Goal: Find specific page/section: Find specific page/section

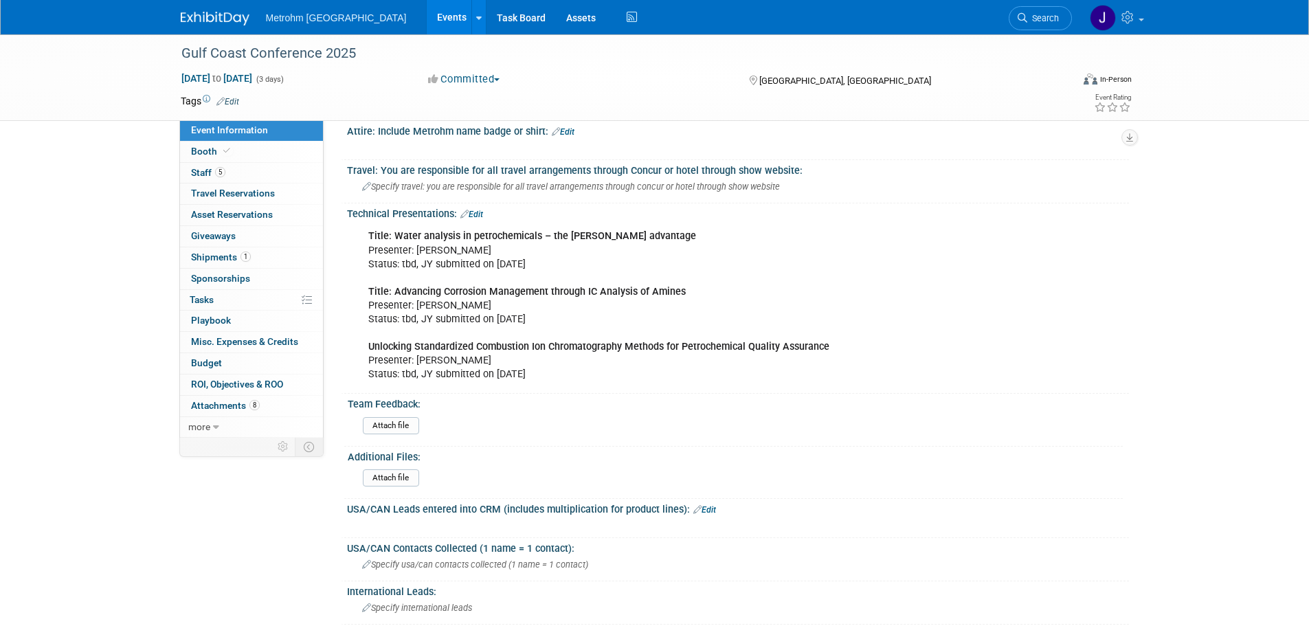
drag, startPoint x: 363, startPoint y: 19, endPoint x: 351, endPoint y: 19, distance: 12.4
click at [427, 19] on link "Events" at bounding box center [452, 17] width 50 height 34
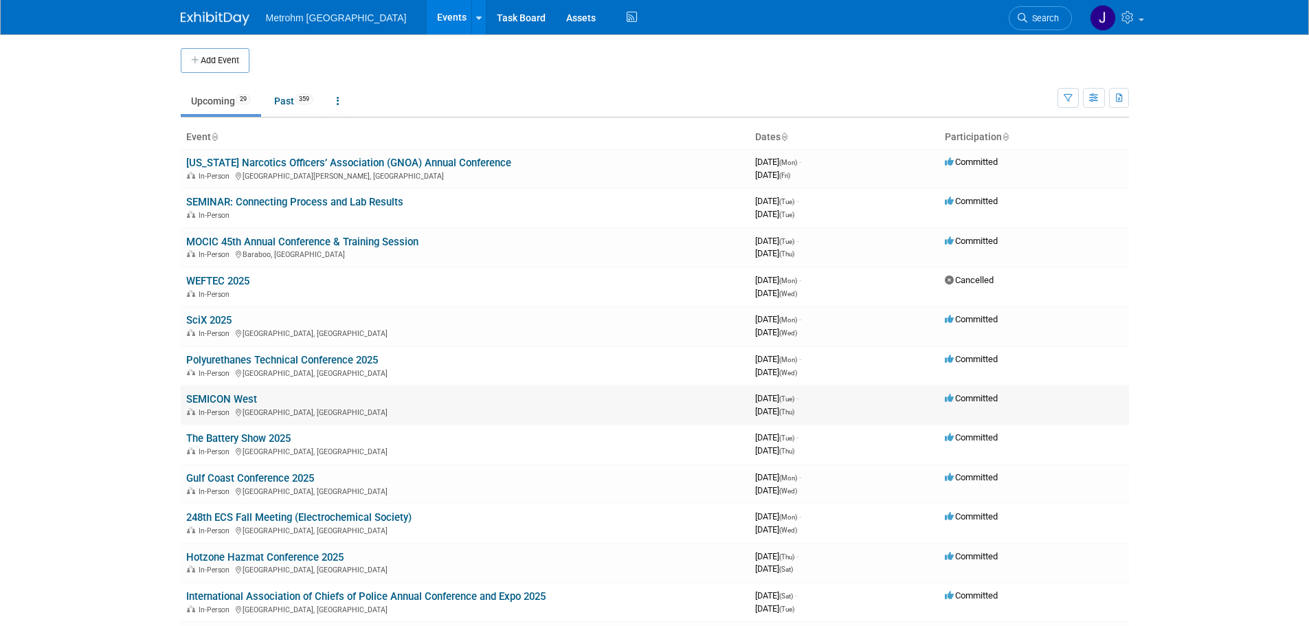
click at [249, 403] on link "SEMICON West" at bounding box center [221, 399] width 71 height 12
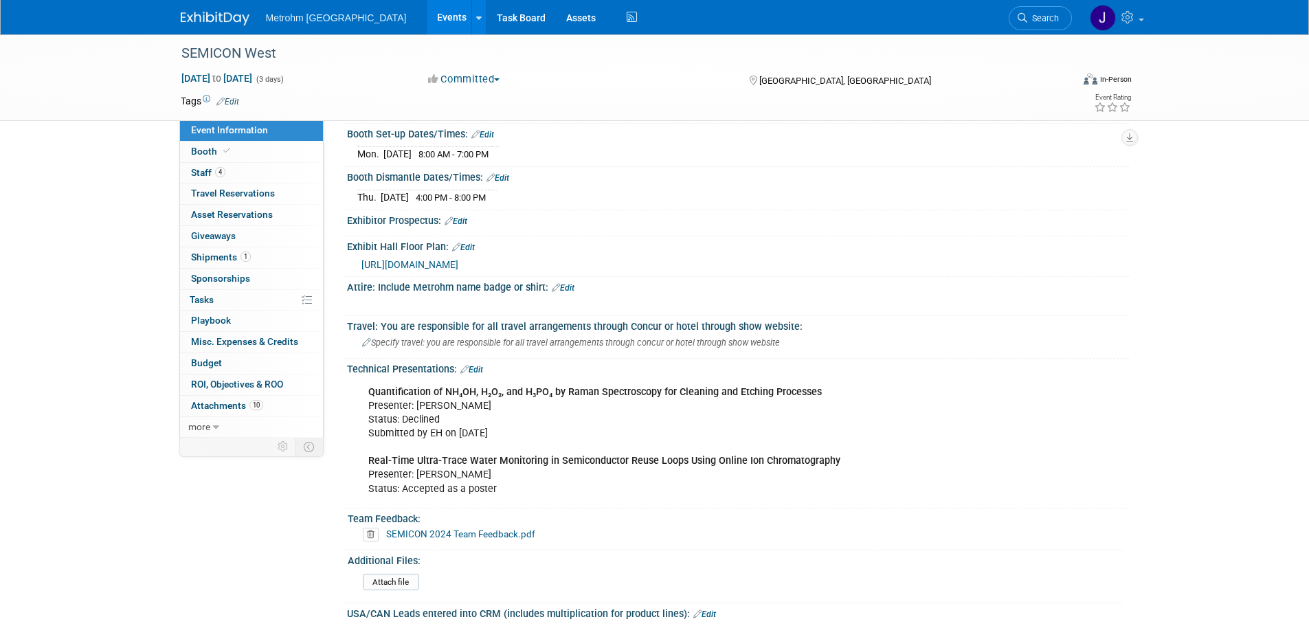
scroll to position [550, 0]
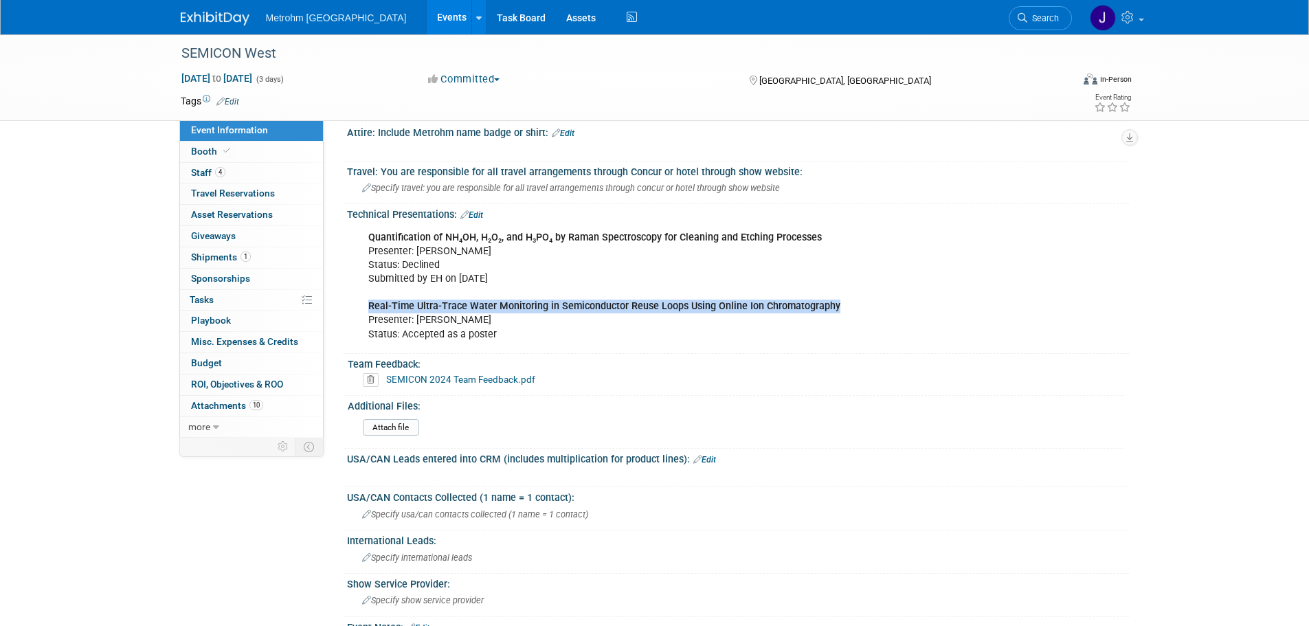
drag, startPoint x: 815, startPoint y: 304, endPoint x: 365, endPoint y: 306, distance: 449.9
click at [365, 306] on div "Quantification of NH₄OH, H₂O₂, and H₃PO₄ by Raman Spectroscopy for Cleaning and…" at bounding box center [668, 286] width 619 height 124
click at [258, 259] on link "1 Shipments 1" at bounding box center [251, 257] width 143 height 21
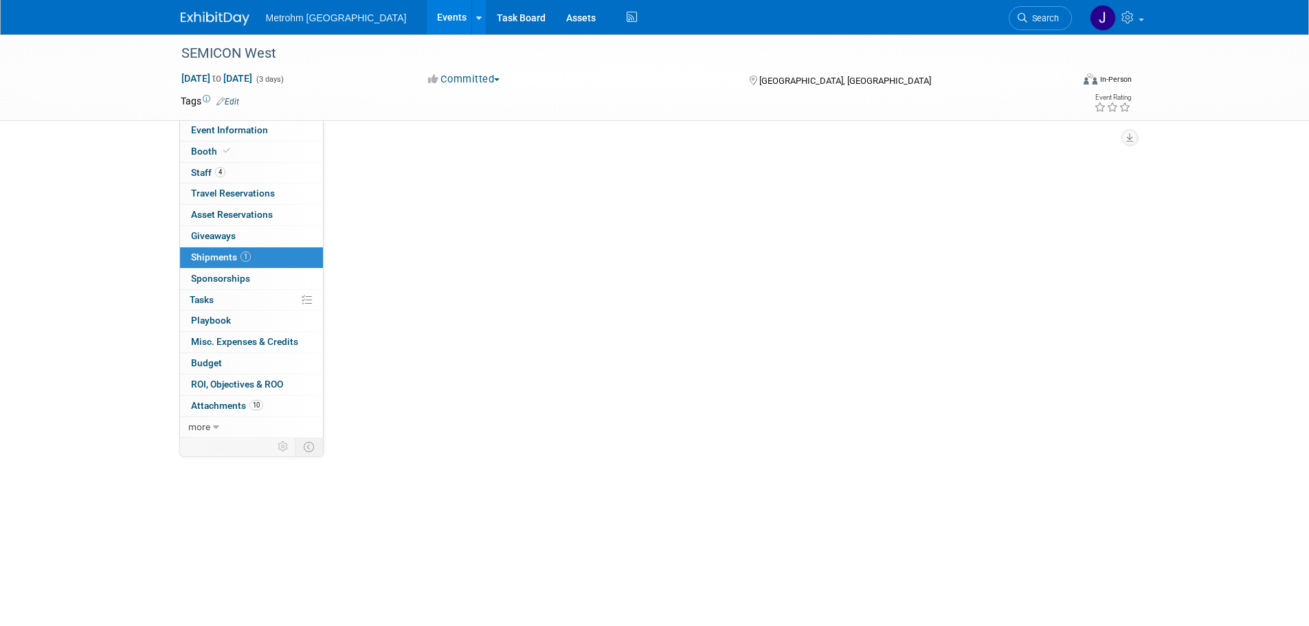
scroll to position [0, 0]
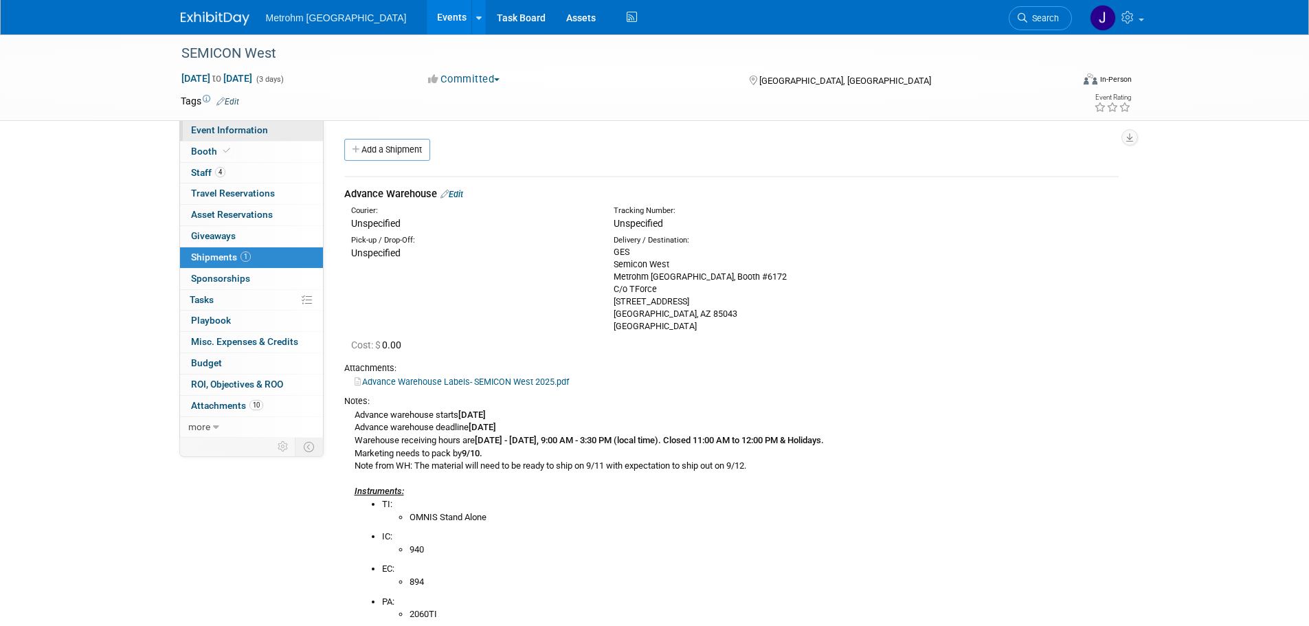
click at [240, 130] on span "Event Information" at bounding box center [229, 129] width 77 height 11
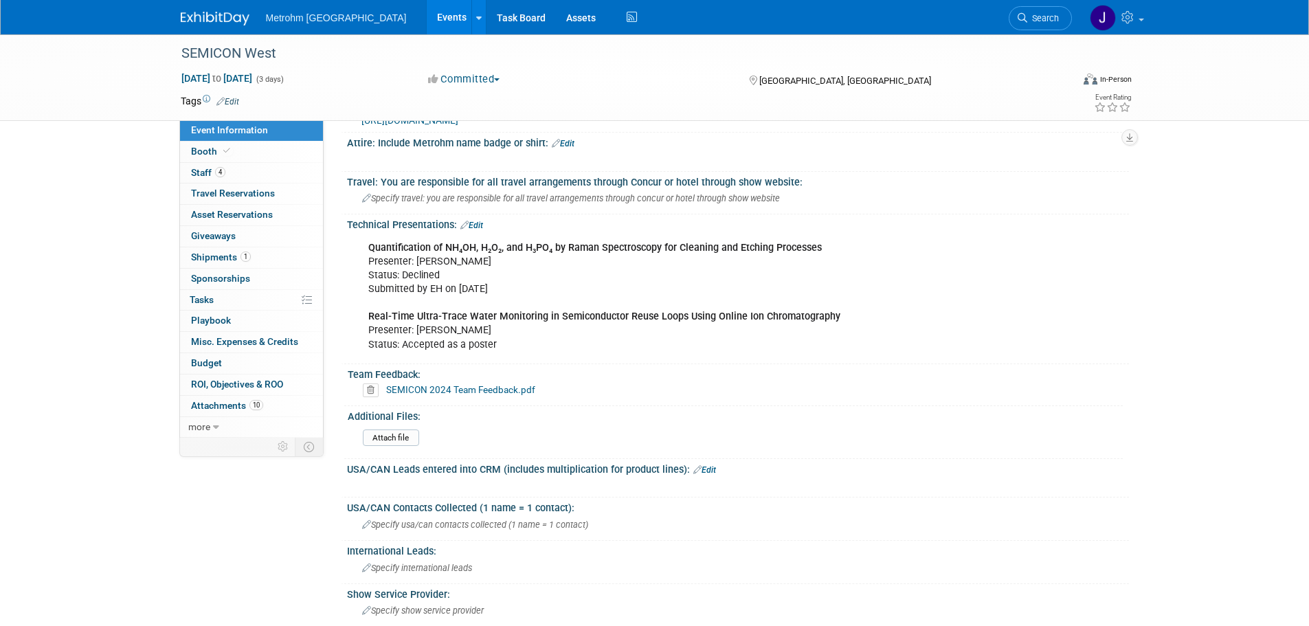
scroll to position [550, 0]
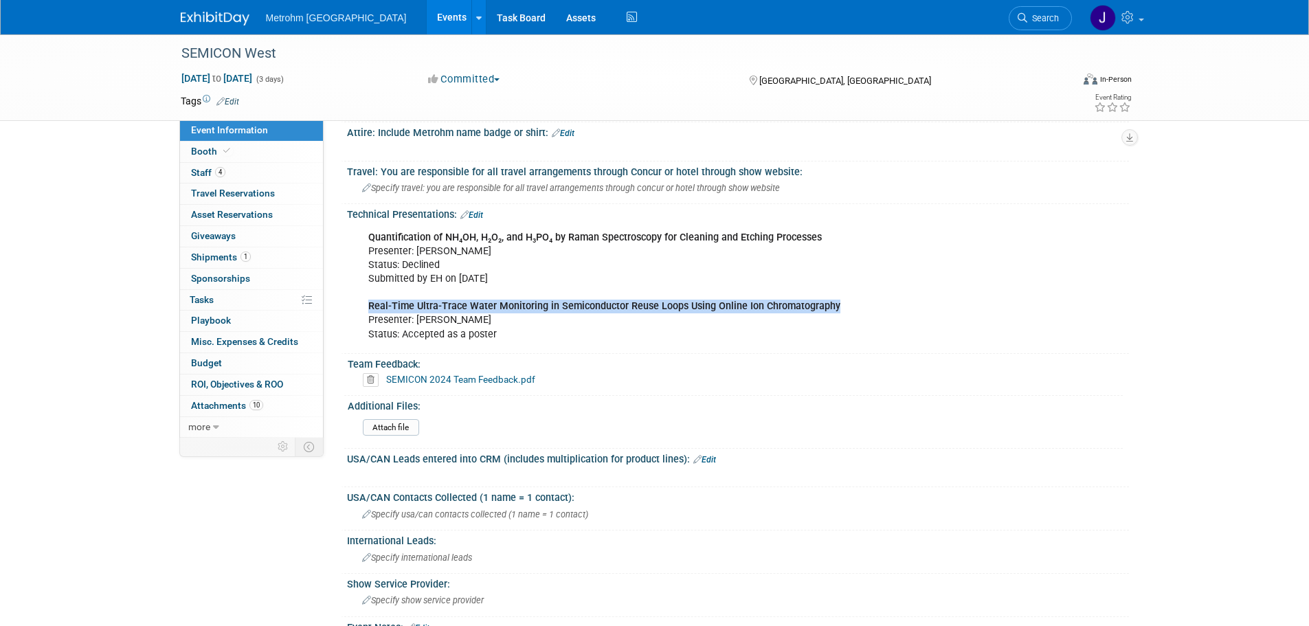
drag, startPoint x: 858, startPoint y: 305, endPoint x: 366, endPoint y: 307, distance: 491.8
click at [366, 307] on div "Quantification of NH₄OH, H₂O₂, and H₃PO₄ by Raman Spectroscopy for Cleaning and…" at bounding box center [668, 286] width 619 height 124
copy b "Real-Time Ultra-Trace Water Monitoring in Semiconductor Reuse Loops Using Onlin…"
click at [255, 260] on link "1 Shipments 1" at bounding box center [251, 257] width 143 height 21
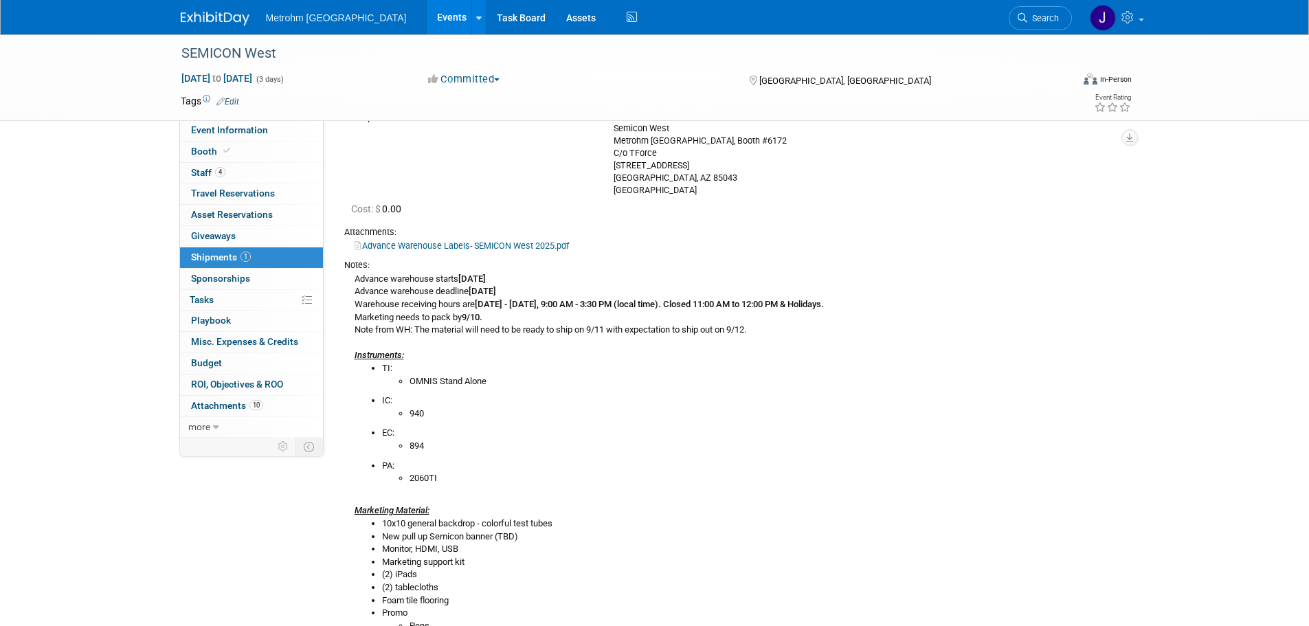
scroll to position [137, 0]
click at [626, 353] on div "Advance warehouse starts August 28, 2025 Advance warehouse deadline September 2…" at bounding box center [731, 505] width 774 height 470
click at [223, 125] on span "Event Information" at bounding box center [229, 129] width 77 height 11
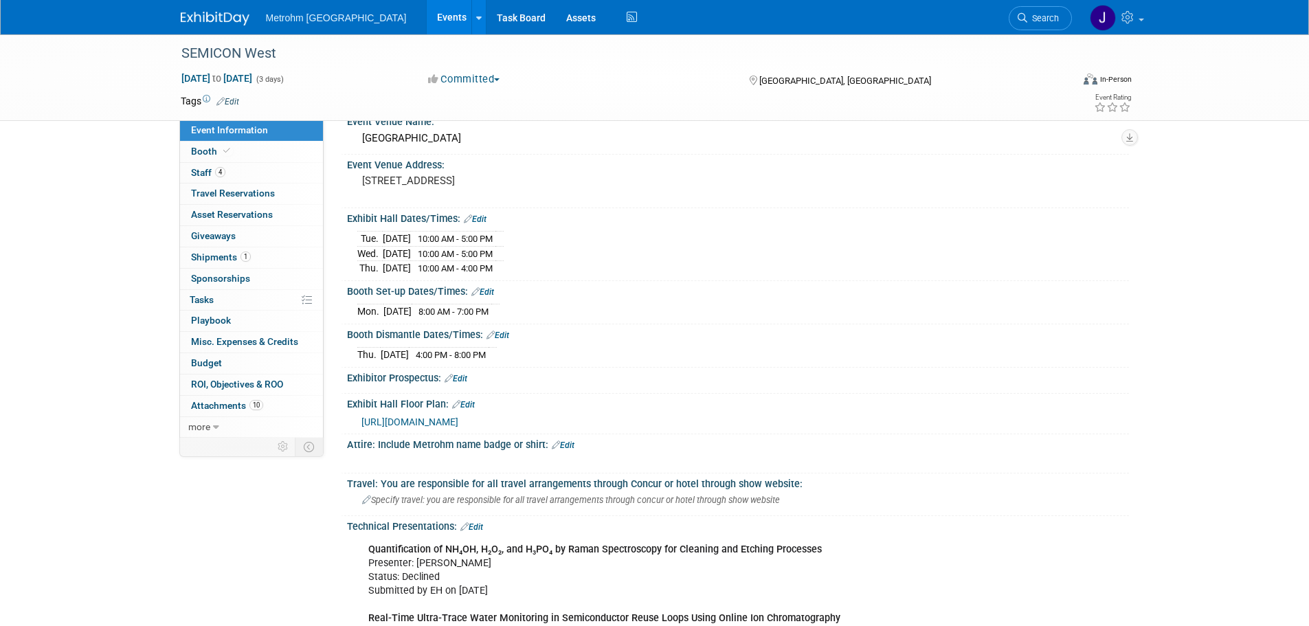
scroll to position [343, 0]
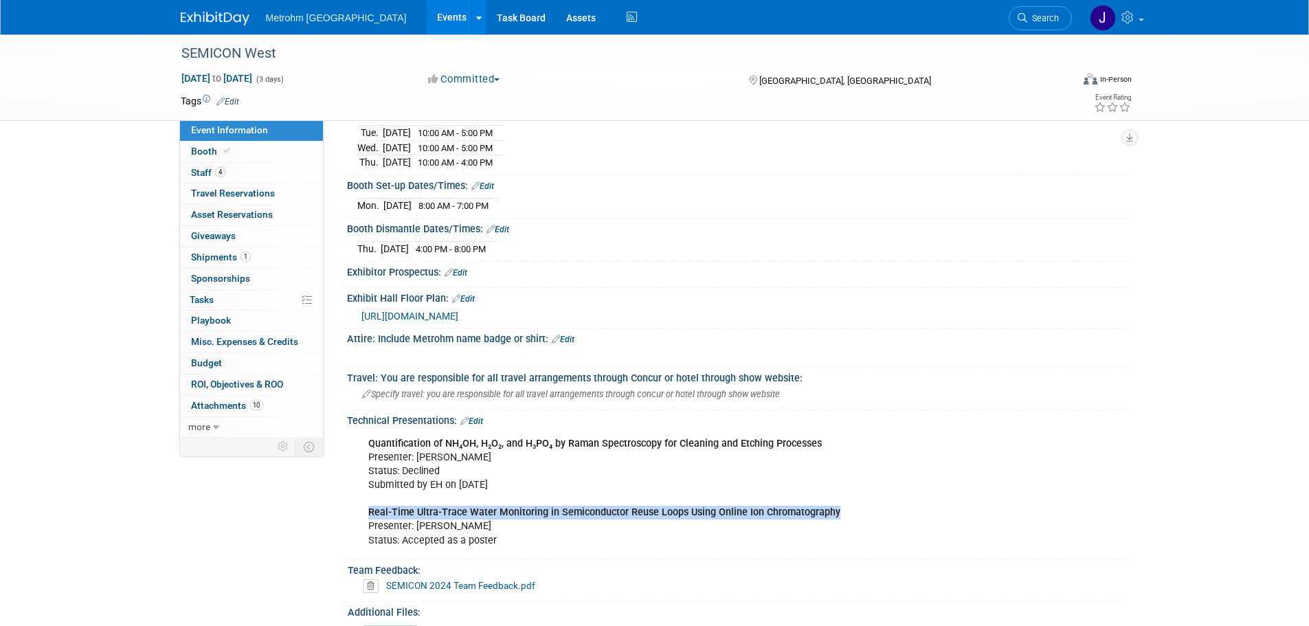
drag, startPoint x: 837, startPoint y: 510, endPoint x: 358, endPoint y: 506, distance: 479.5
click at [359, 506] on div "Quantification of NH₄OH, H₂O₂, and H₃PO₄ by Raman Spectroscopy for Cleaning and…" at bounding box center [668, 492] width 619 height 124
copy b "Real-Time Ultra-Trace Water Monitoring in Semiconductor Reuse Loops Using Onlin…"
click at [221, 260] on span "Shipments 1" at bounding box center [221, 256] width 60 height 11
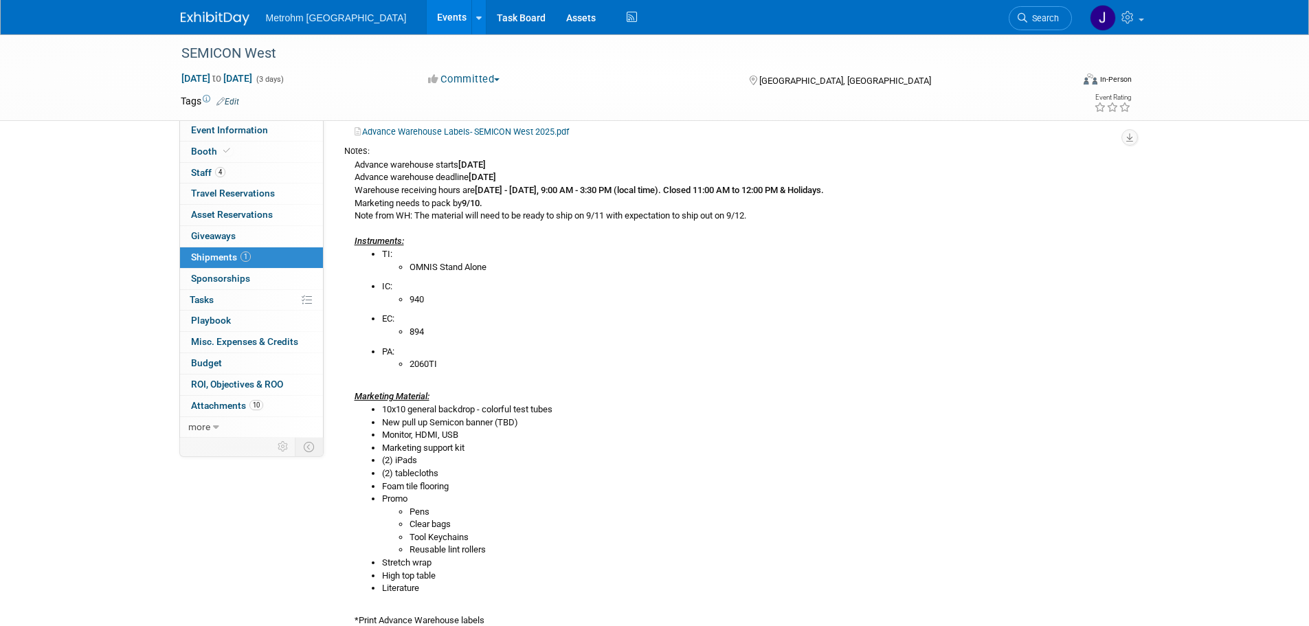
scroll to position [275, 0]
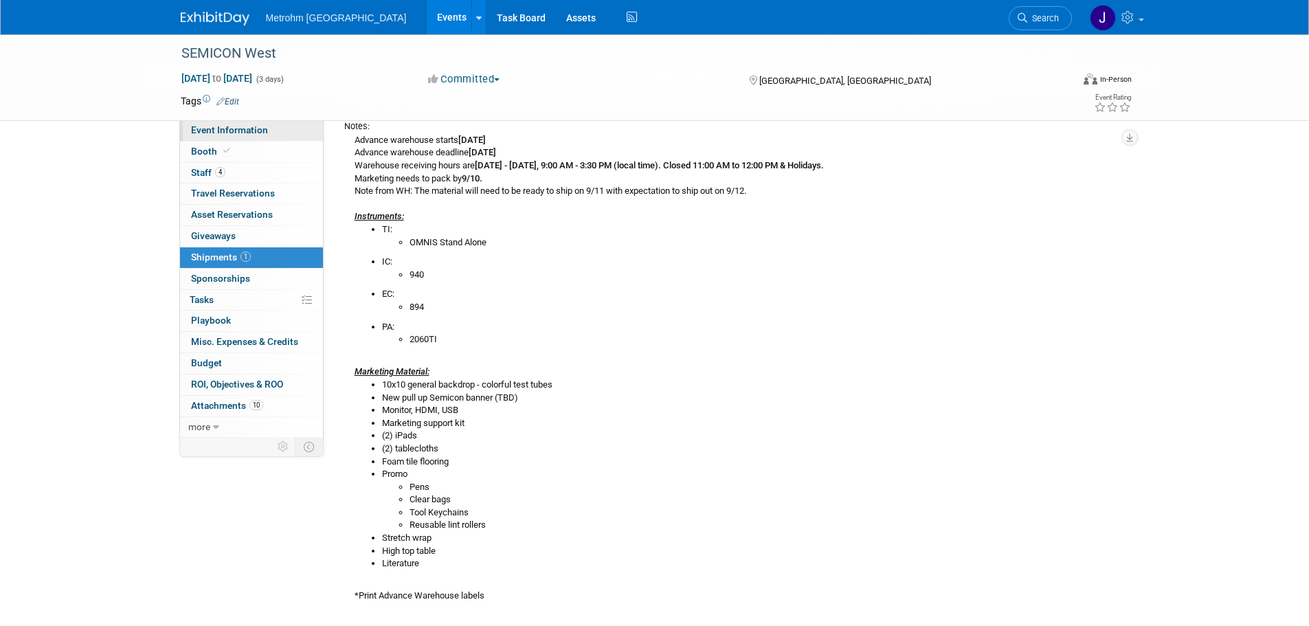
click at [213, 131] on span "Event Information" at bounding box center [229, 129] width 77 height 11
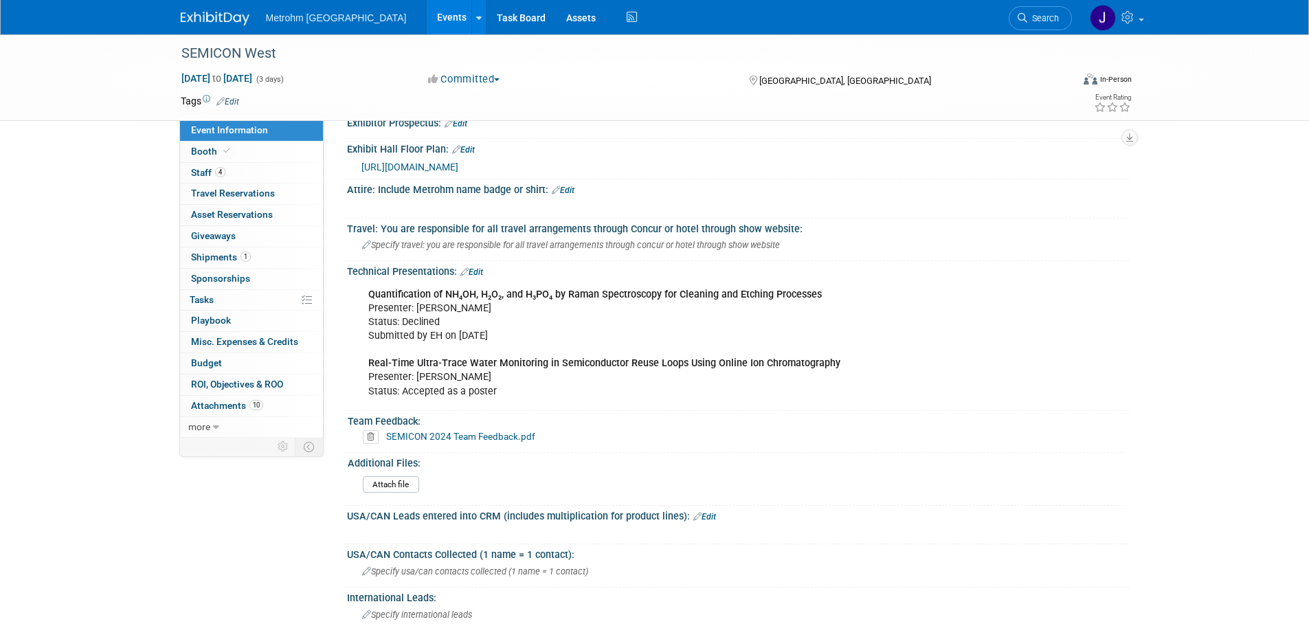
scroll to position [618, 0]
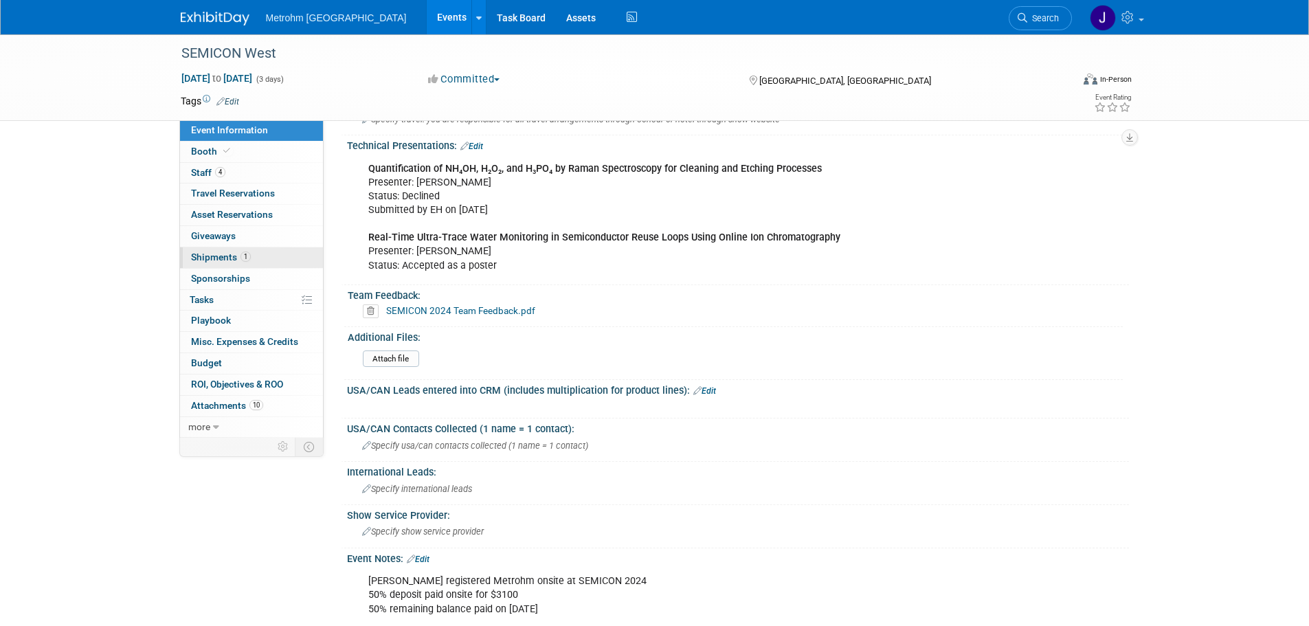
click at [224, 258] on span "Shipments 1" at bounding box center [221, 256] width 60 height 11
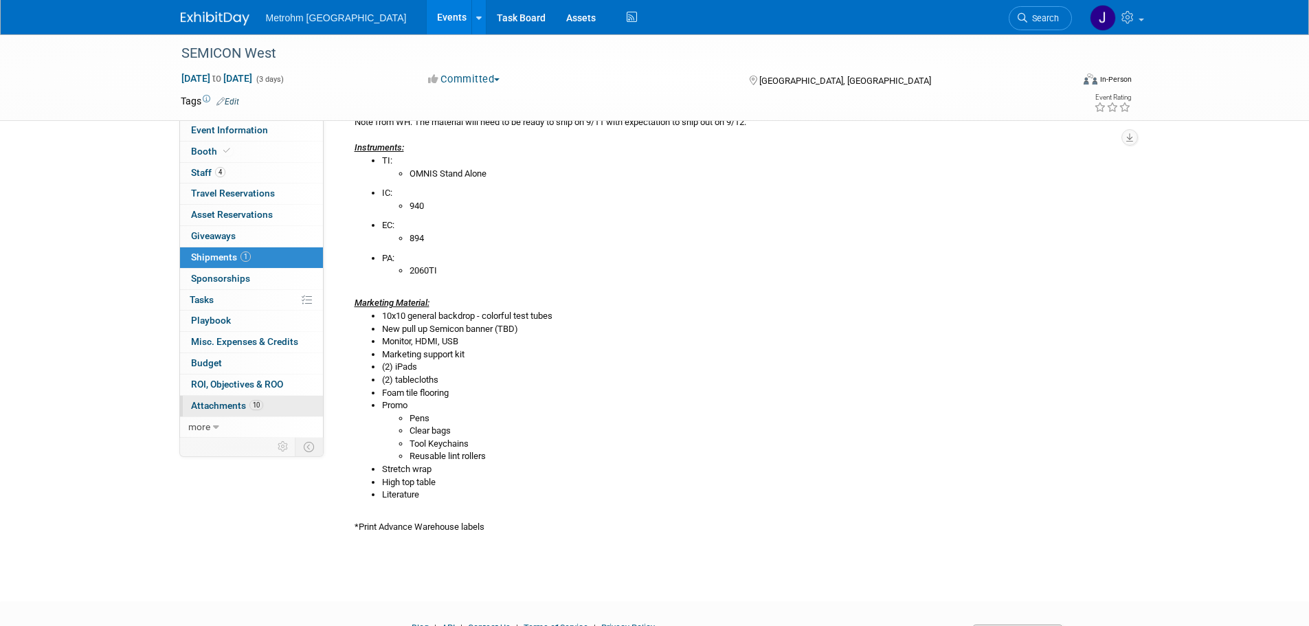
scroll to position [69, 0]
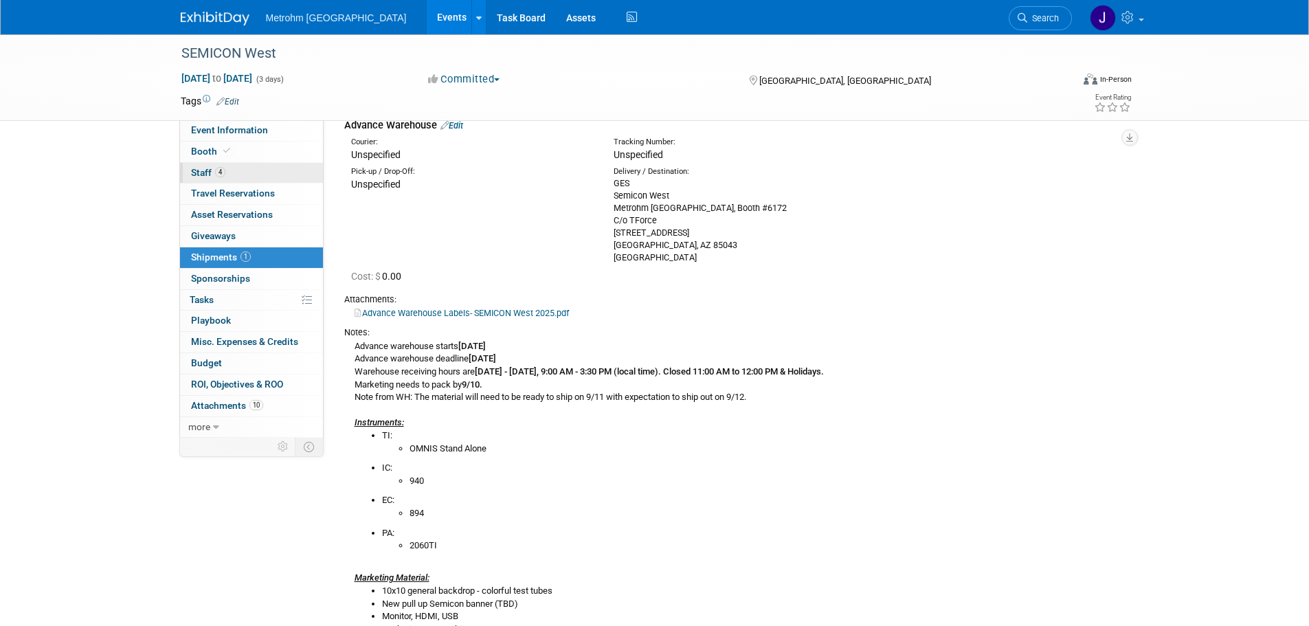
click at [236, 166] on link "4 Staff 4" at bounding box center [251, 173] width 143 height 21
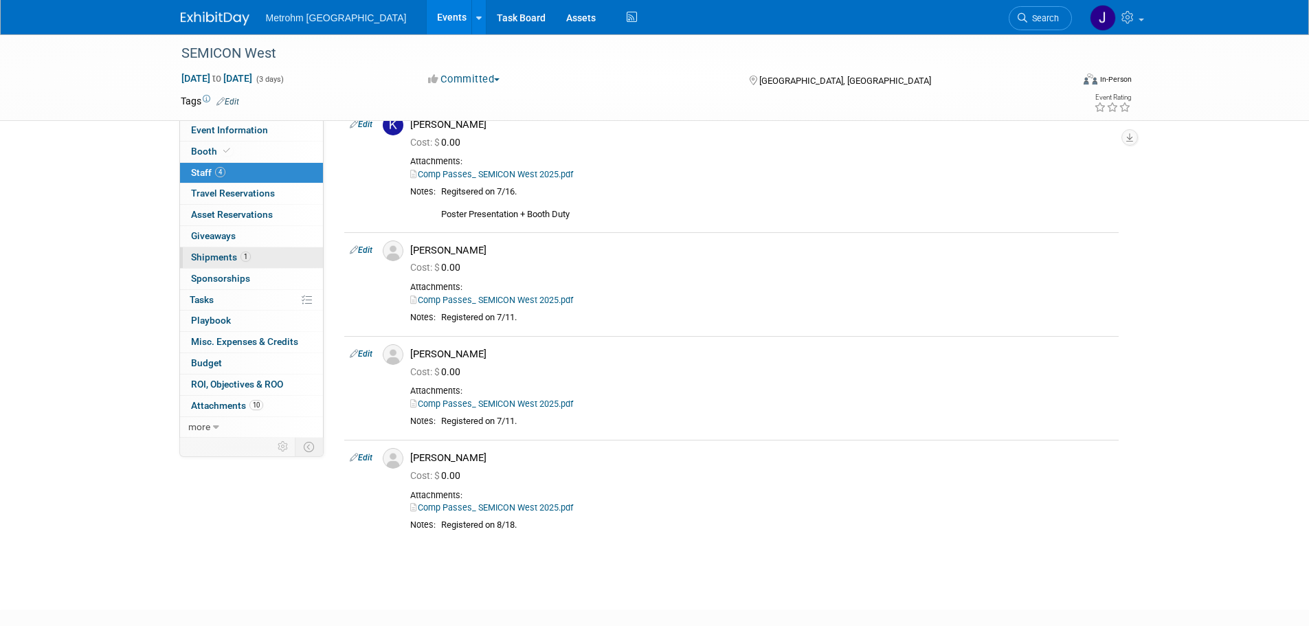
click at [236, 258] on span "Shipments 1" at bounding box center [221, 256] width 60 height 11
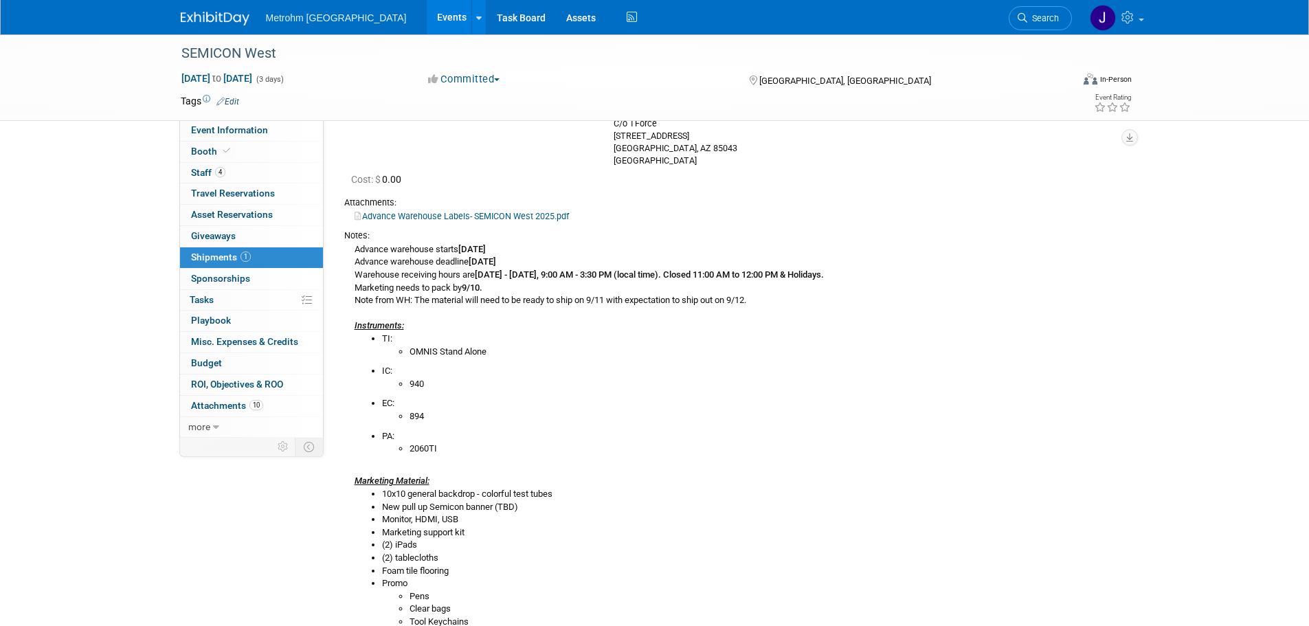
scroll to position [137, 0]
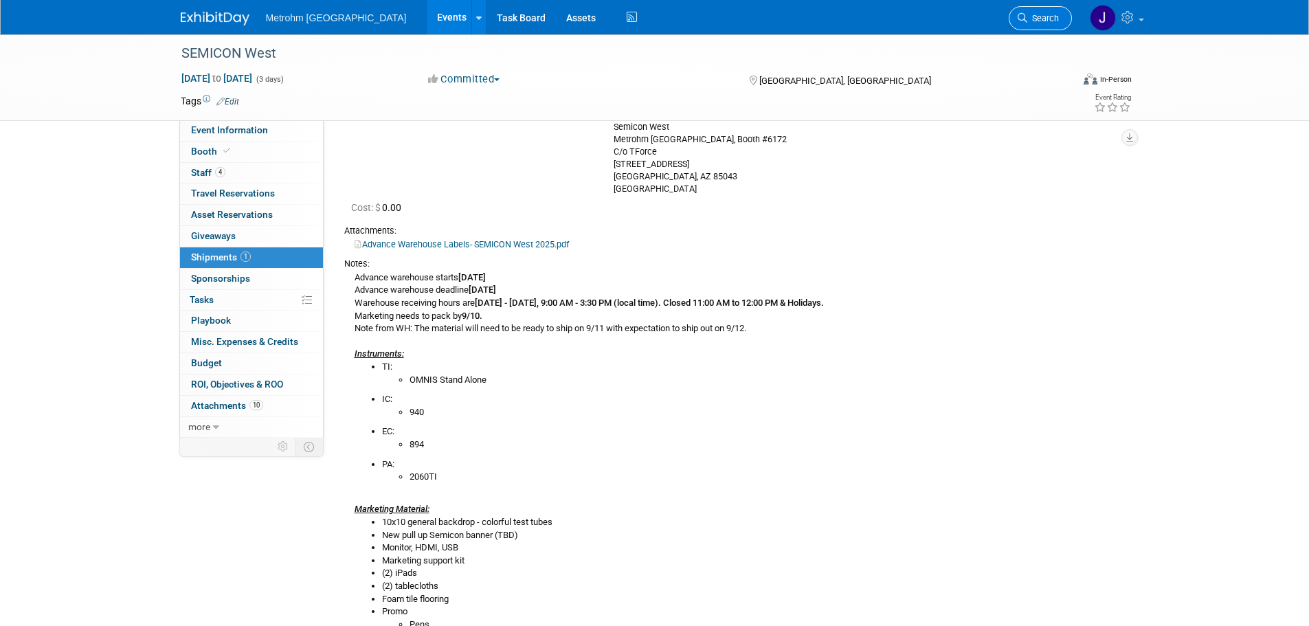
click at [1030, 21] on span "Search" at bounding box center [1043, 18] width 32 height 10
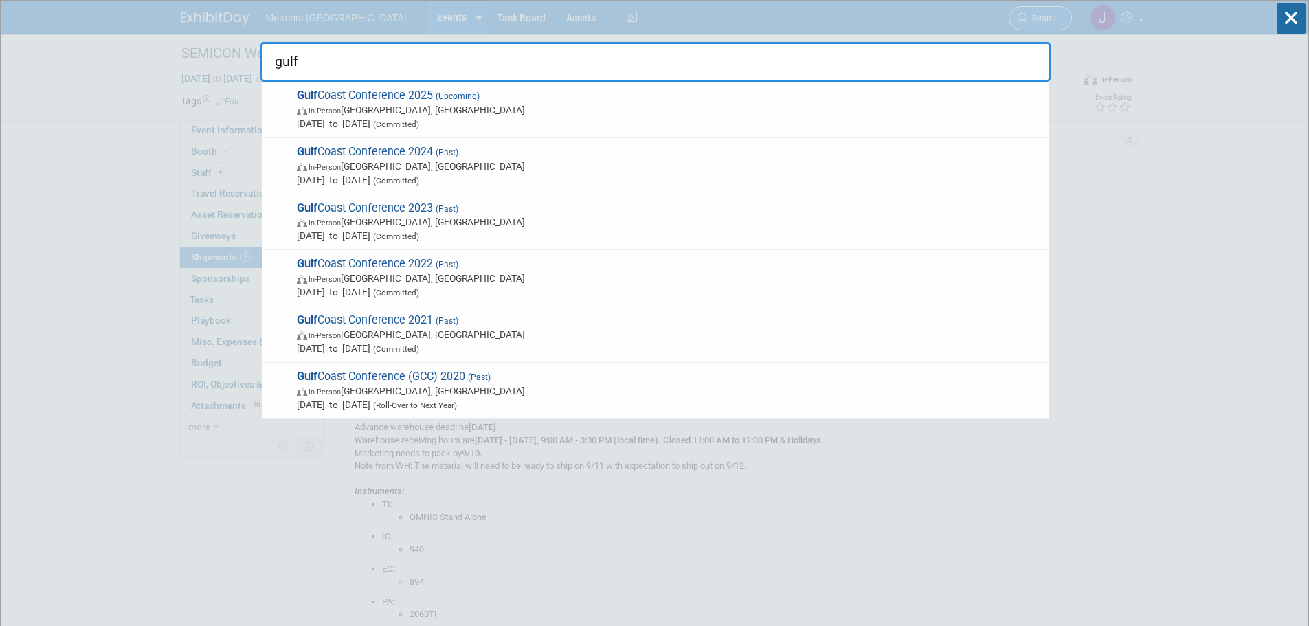
type input "gulf c"
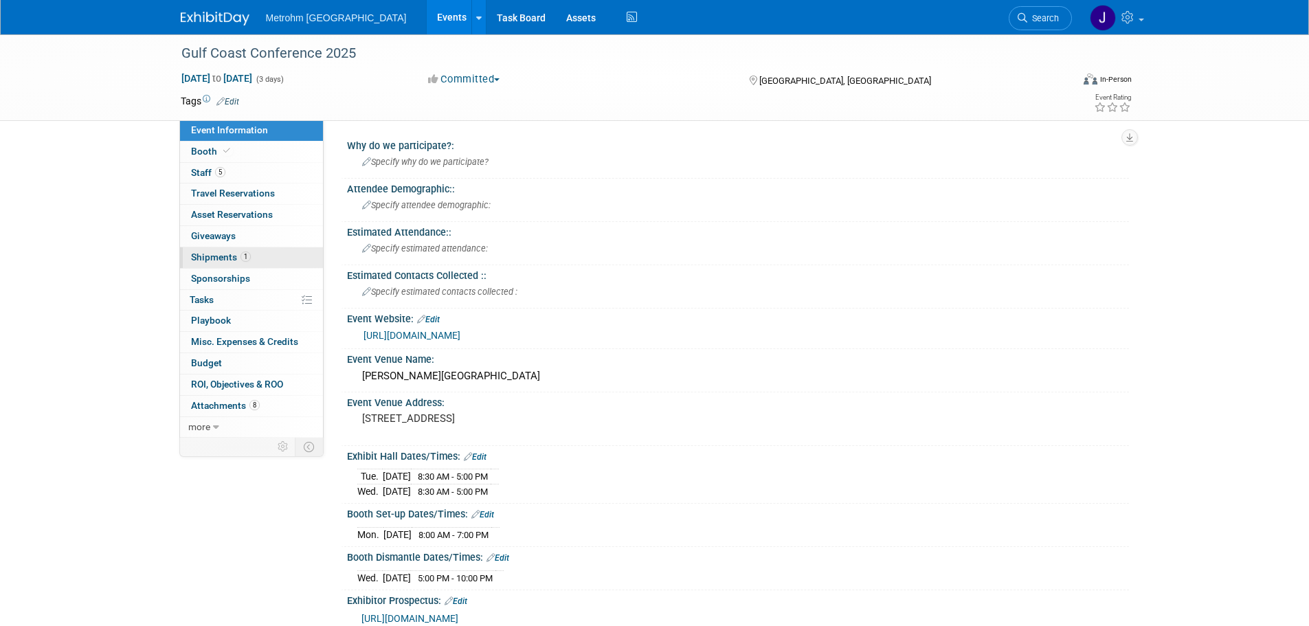
click at [227, 253] on span "Shipments 1" at bounding box center [221, 256] width 60 height 11
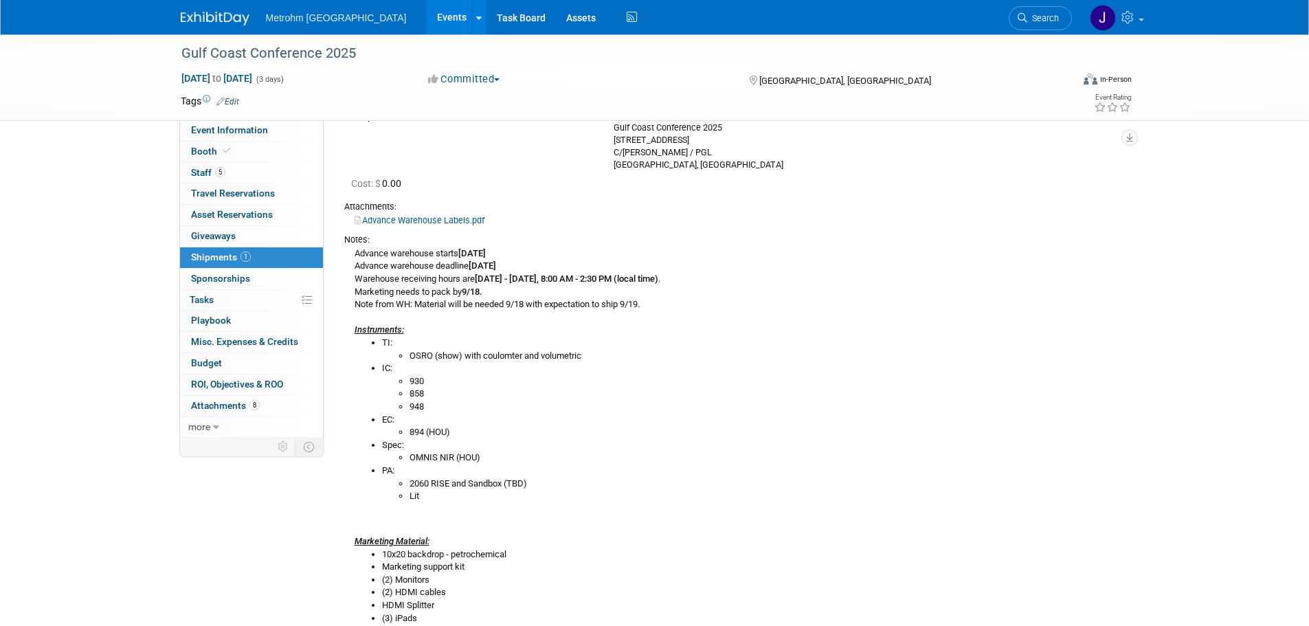
scroll to position [137, 0]
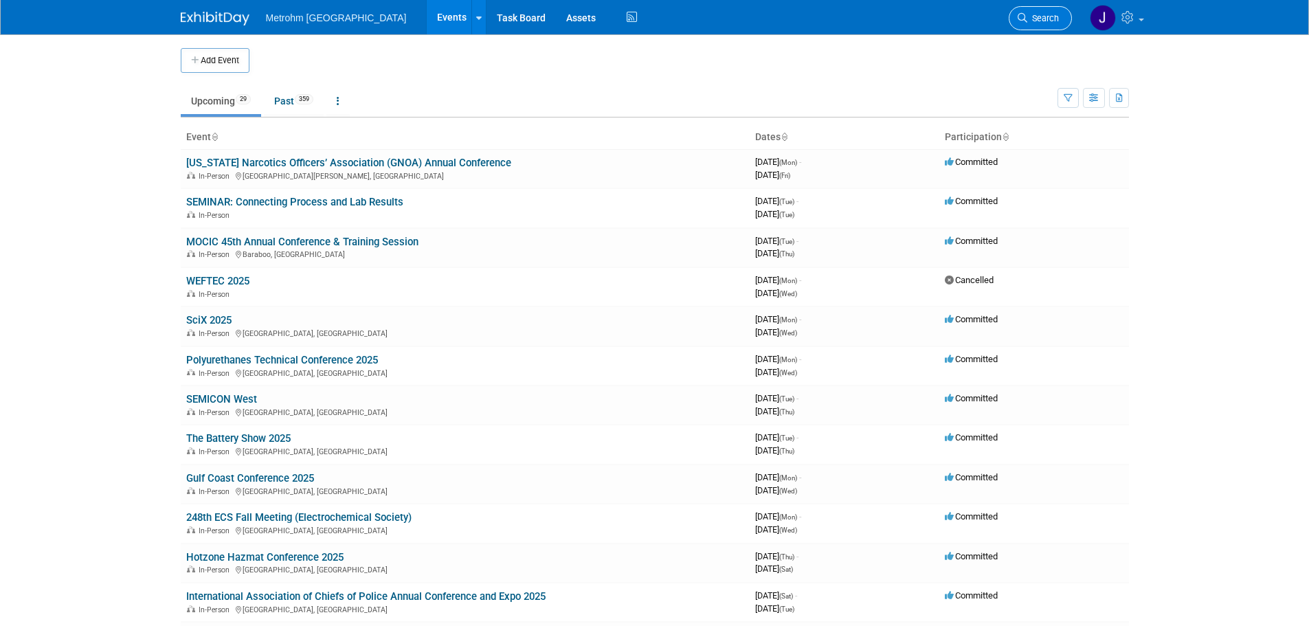
click at [1032, 17] on span "Search" at bounding box center [1043, 18] width 32 height 10
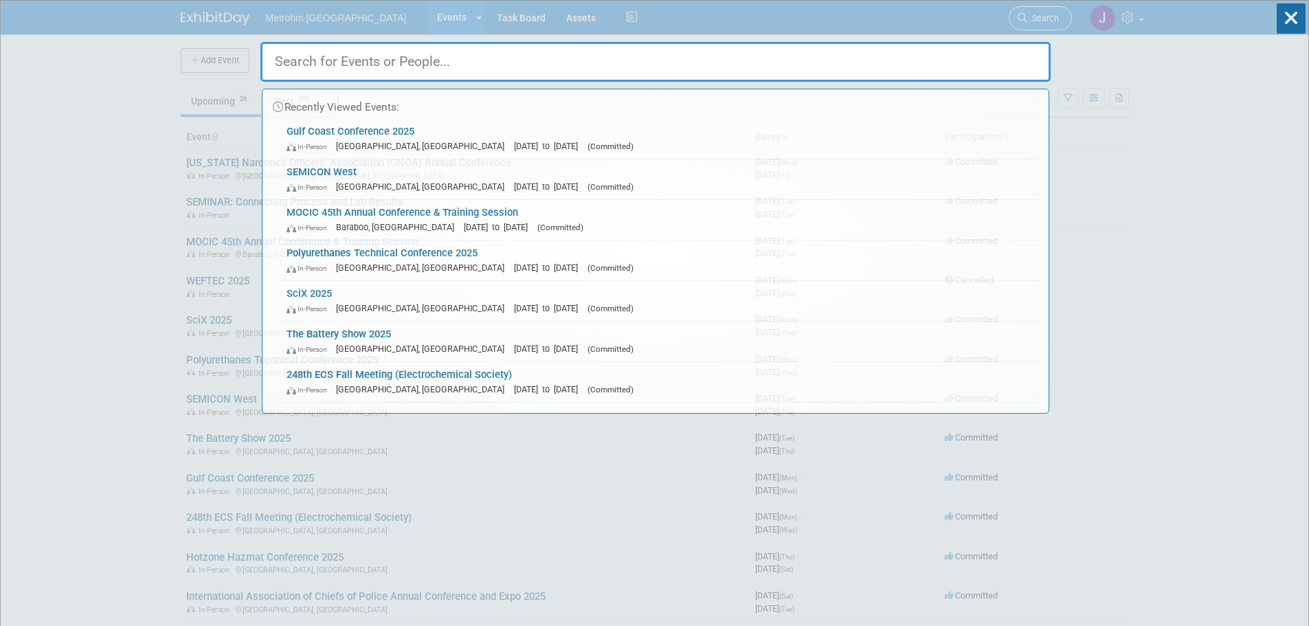
paste input "80005475"
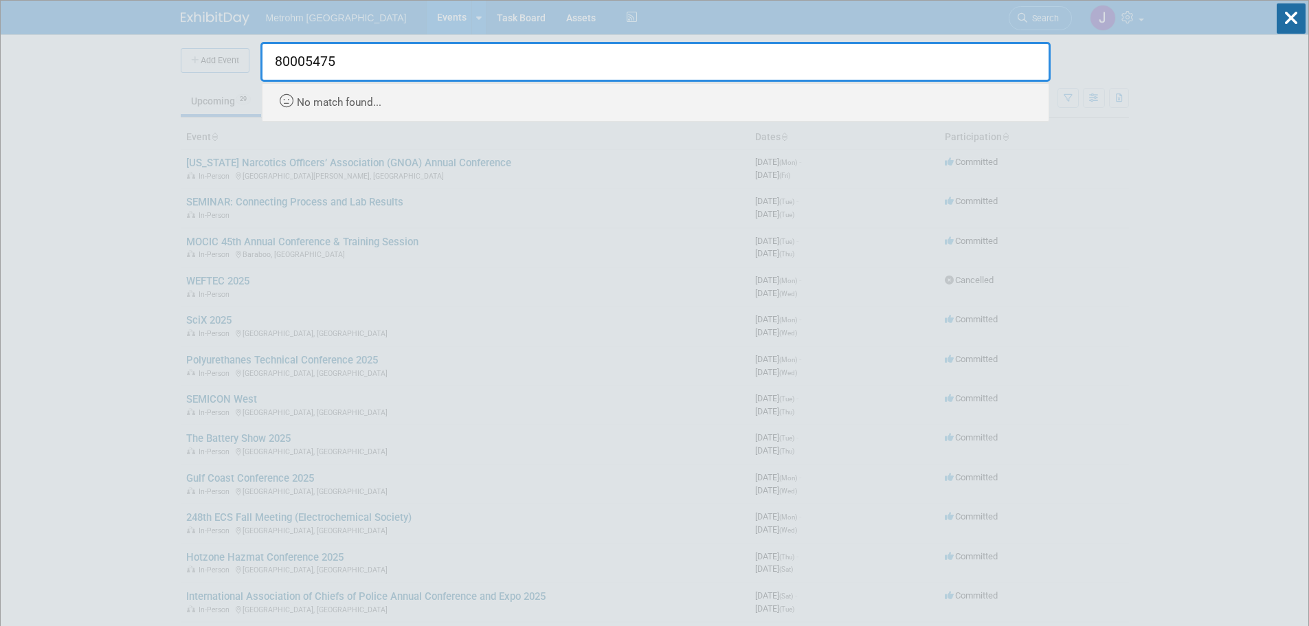
type input "80005475"
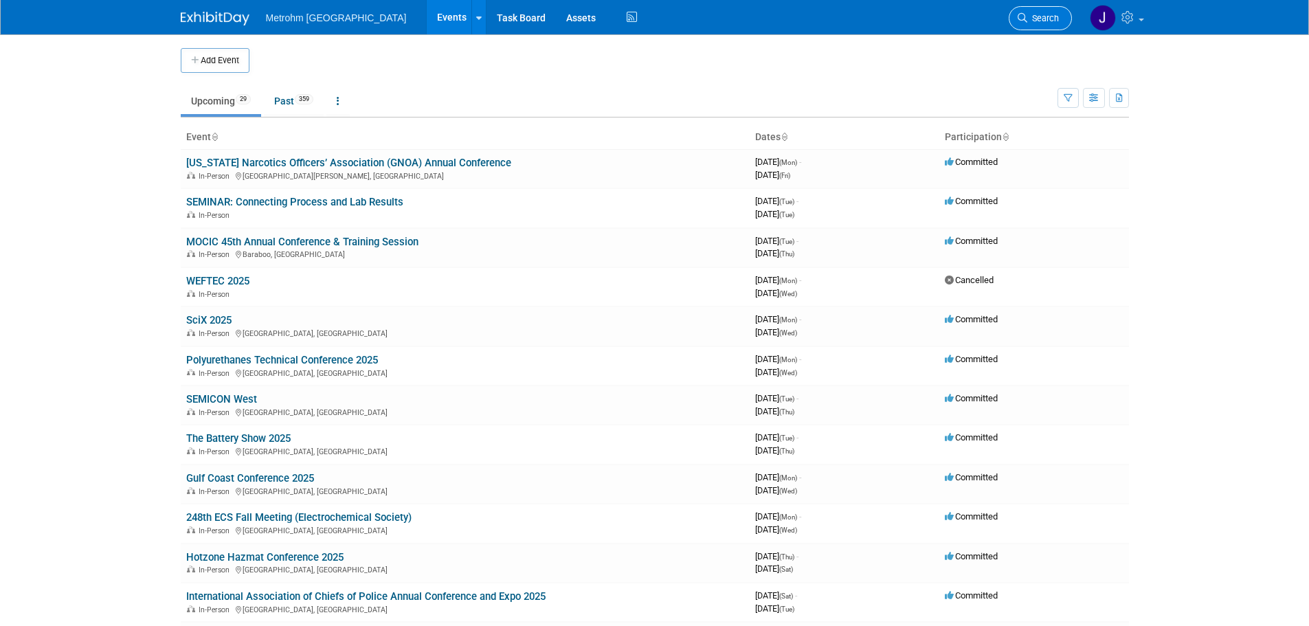
click at [1061, 19] on link "Search" at bounding box center [1039, 18] width 63 height 24
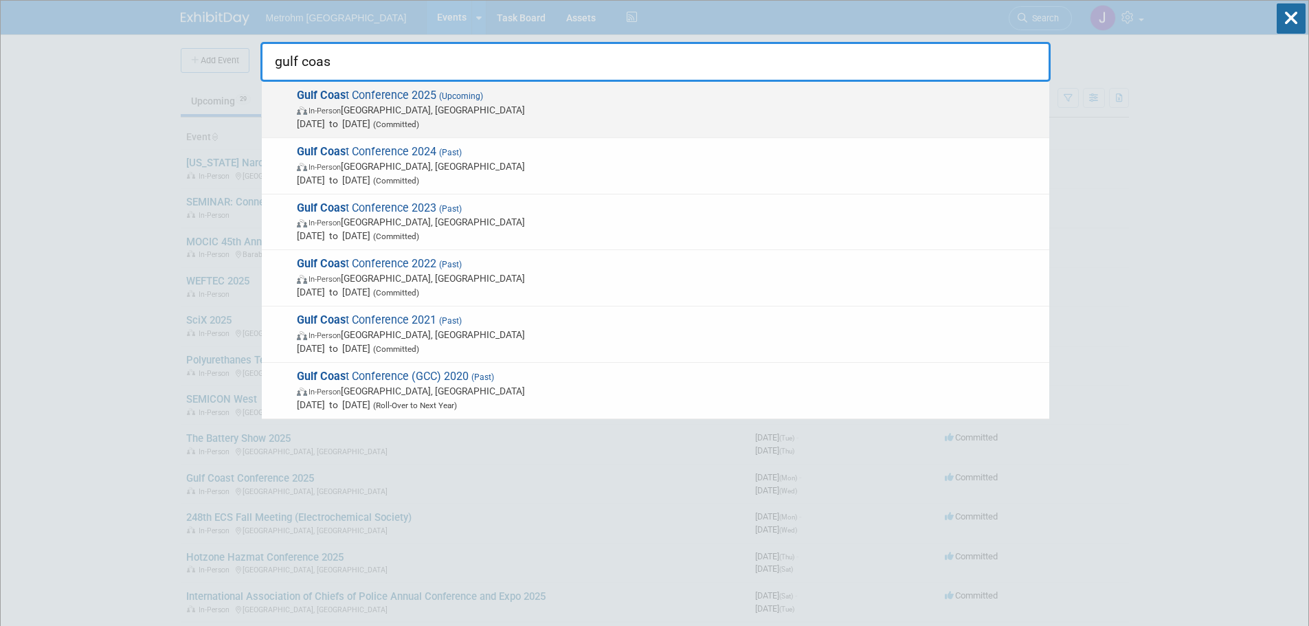
type input "gulf coas"
click at [419, 122] on span "(Committed)" at bounding box center [394, 125] width 49 height 10
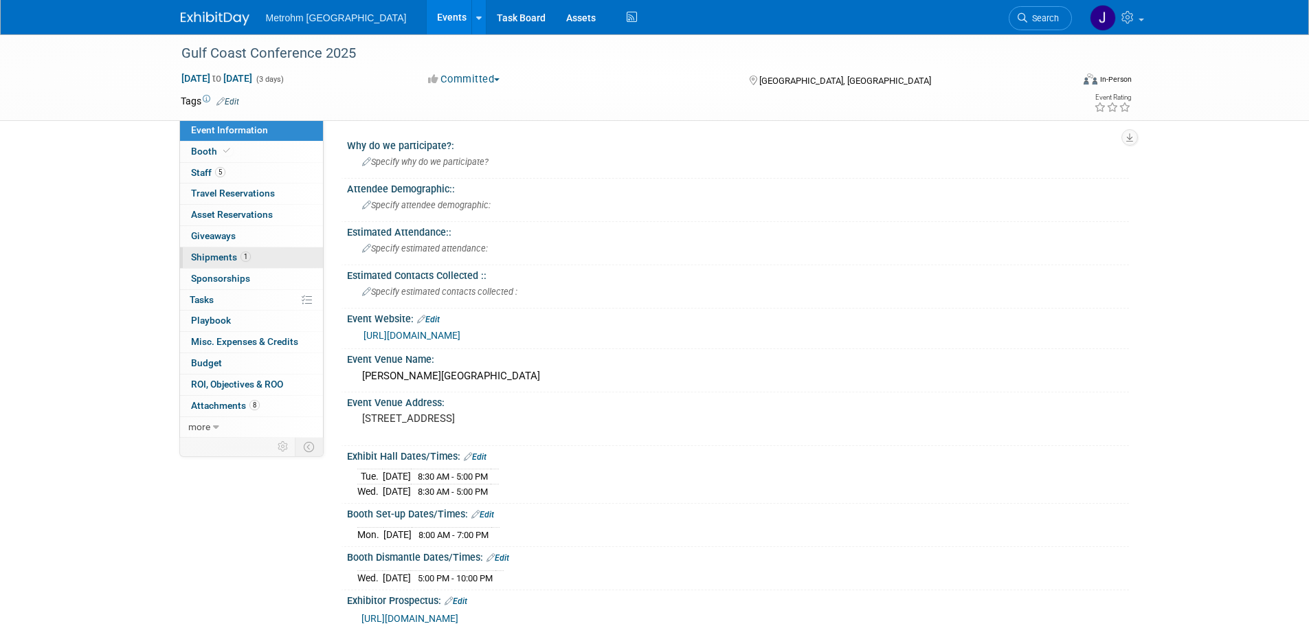
click at [259, 255] on link "1 Shipments 1" at bounding box center [251, 257] width 143 height 21
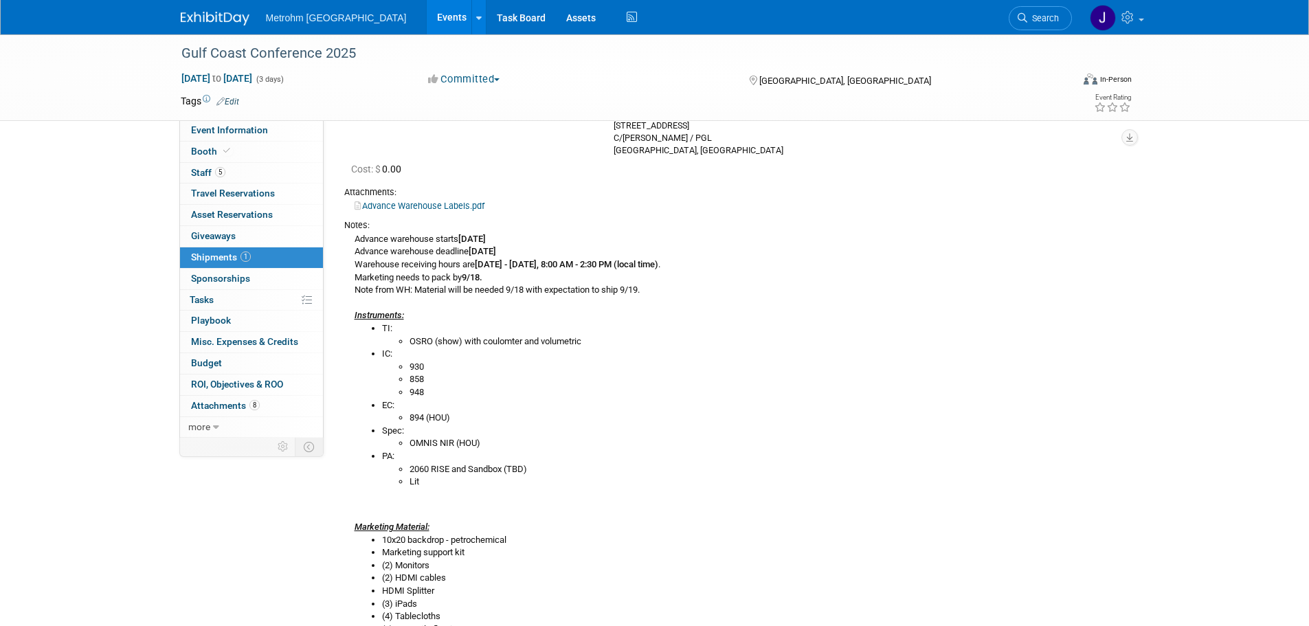
scroll to position [220, 0]
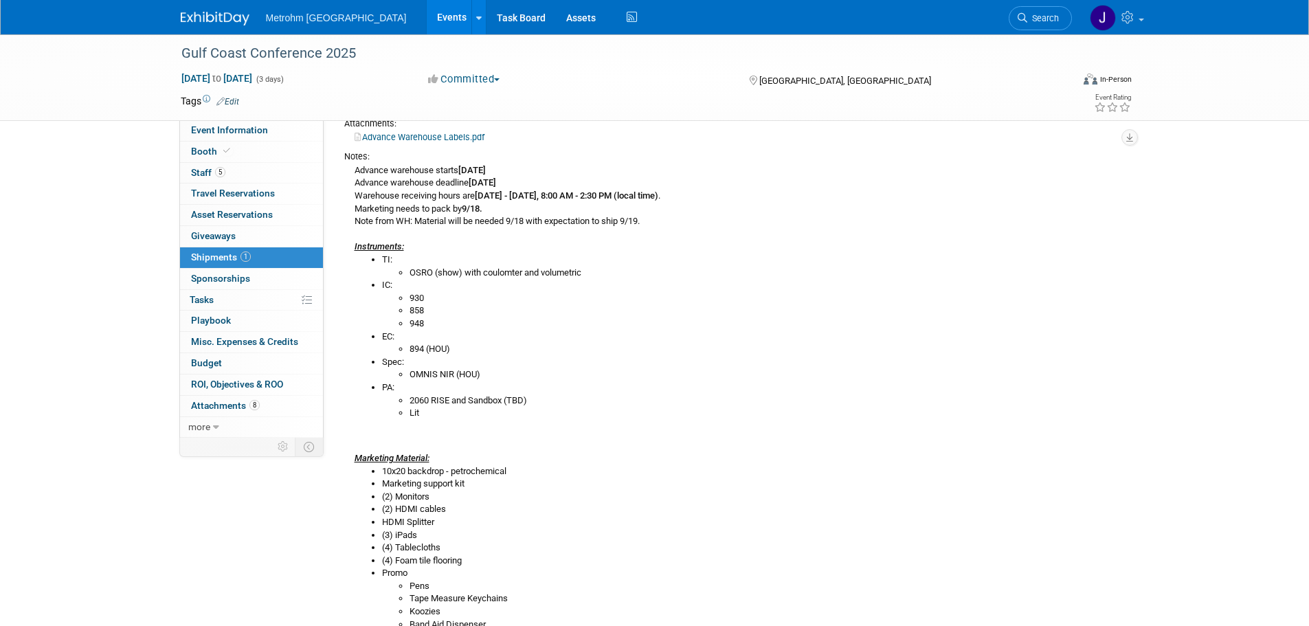
click at [260, 257] on link "1 Shipments 1" at bounding box center [251, 257] width 143 height 21
